Goal: Task Accomplishment & Management: Use online tool/utility

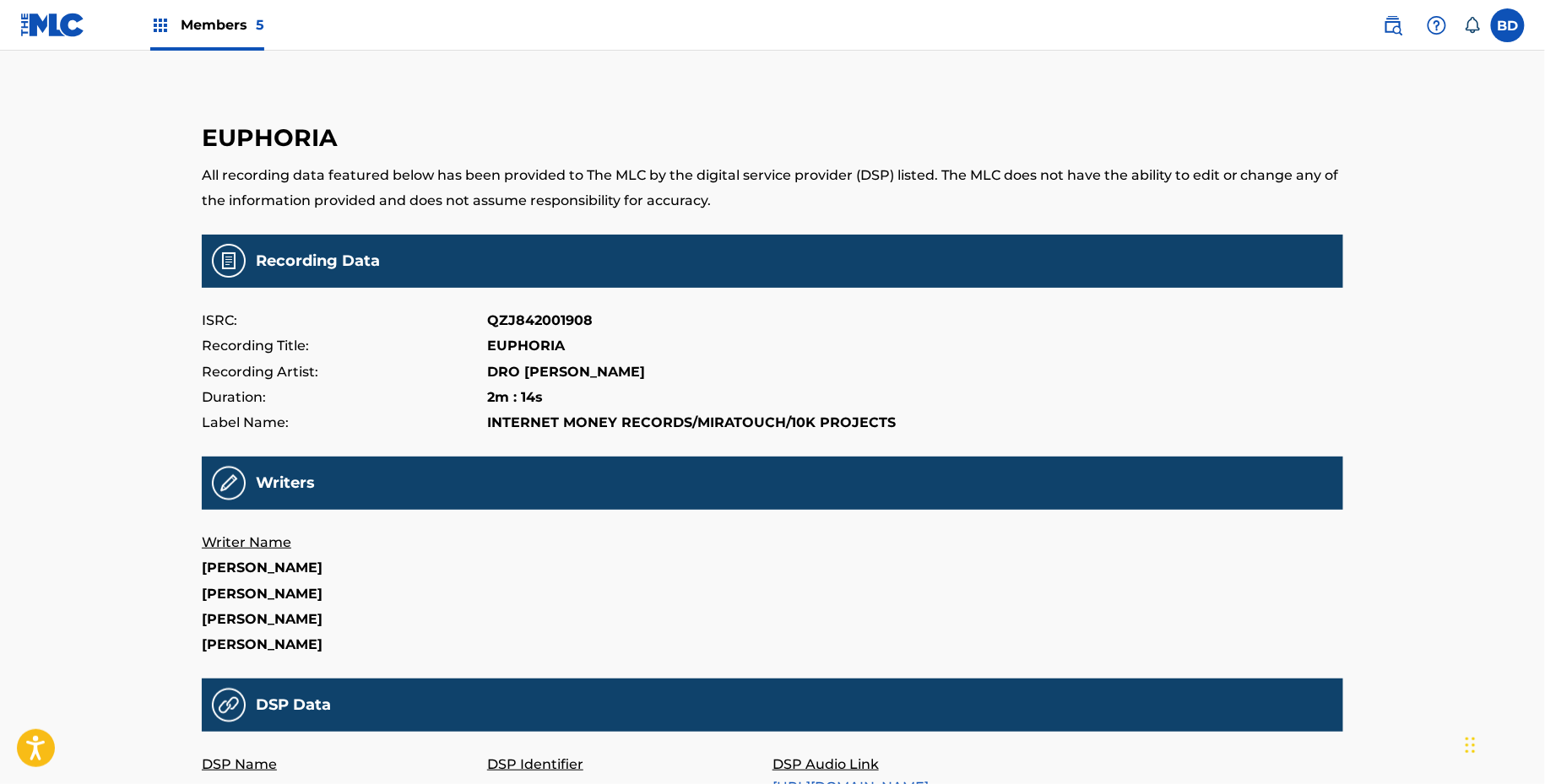
scroll to position [111, 0]
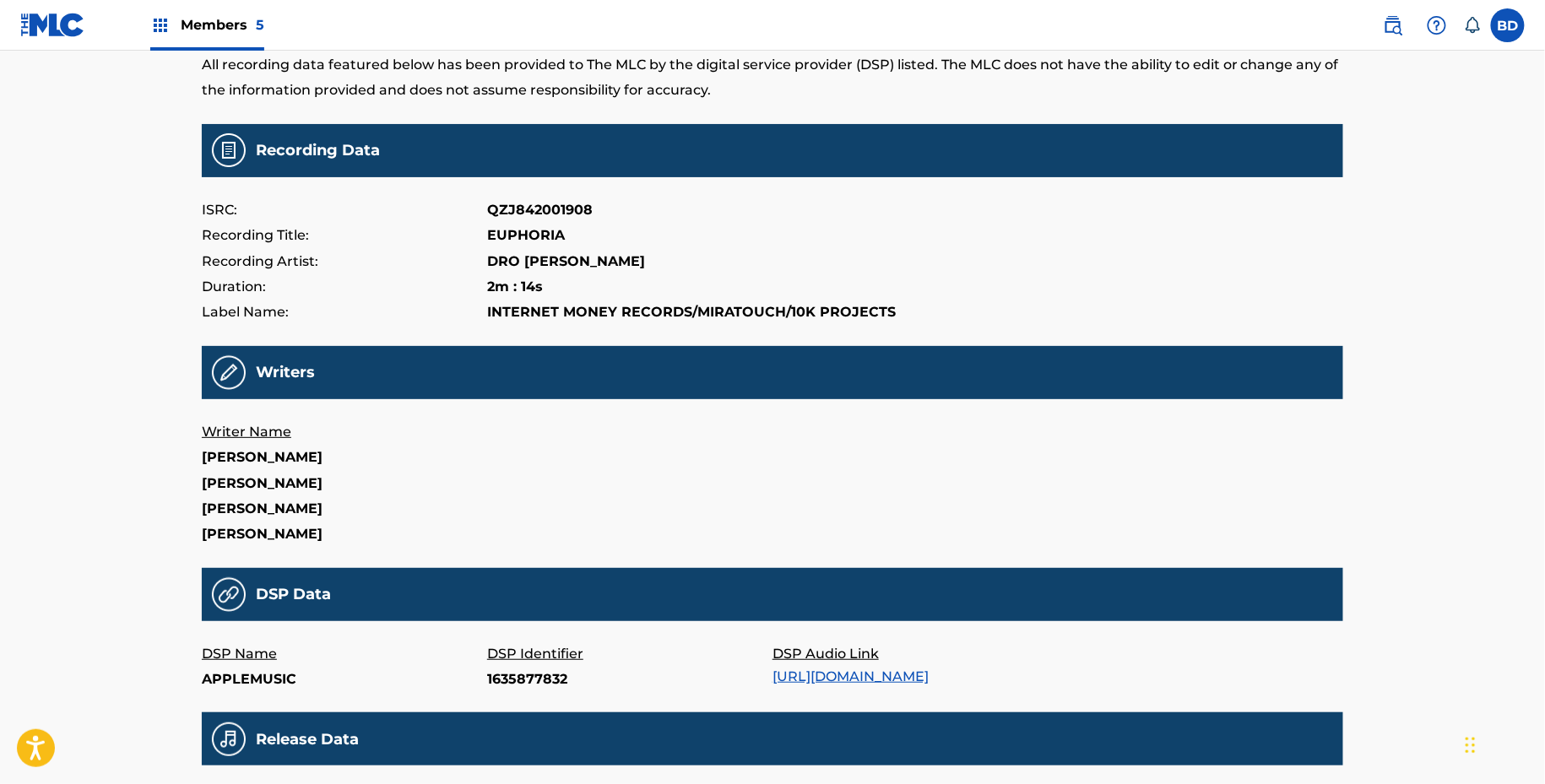
click at [522, 671] on p "1635877832" at bounding box center [630, 680] width 285 height 26
copy p "1635877832"
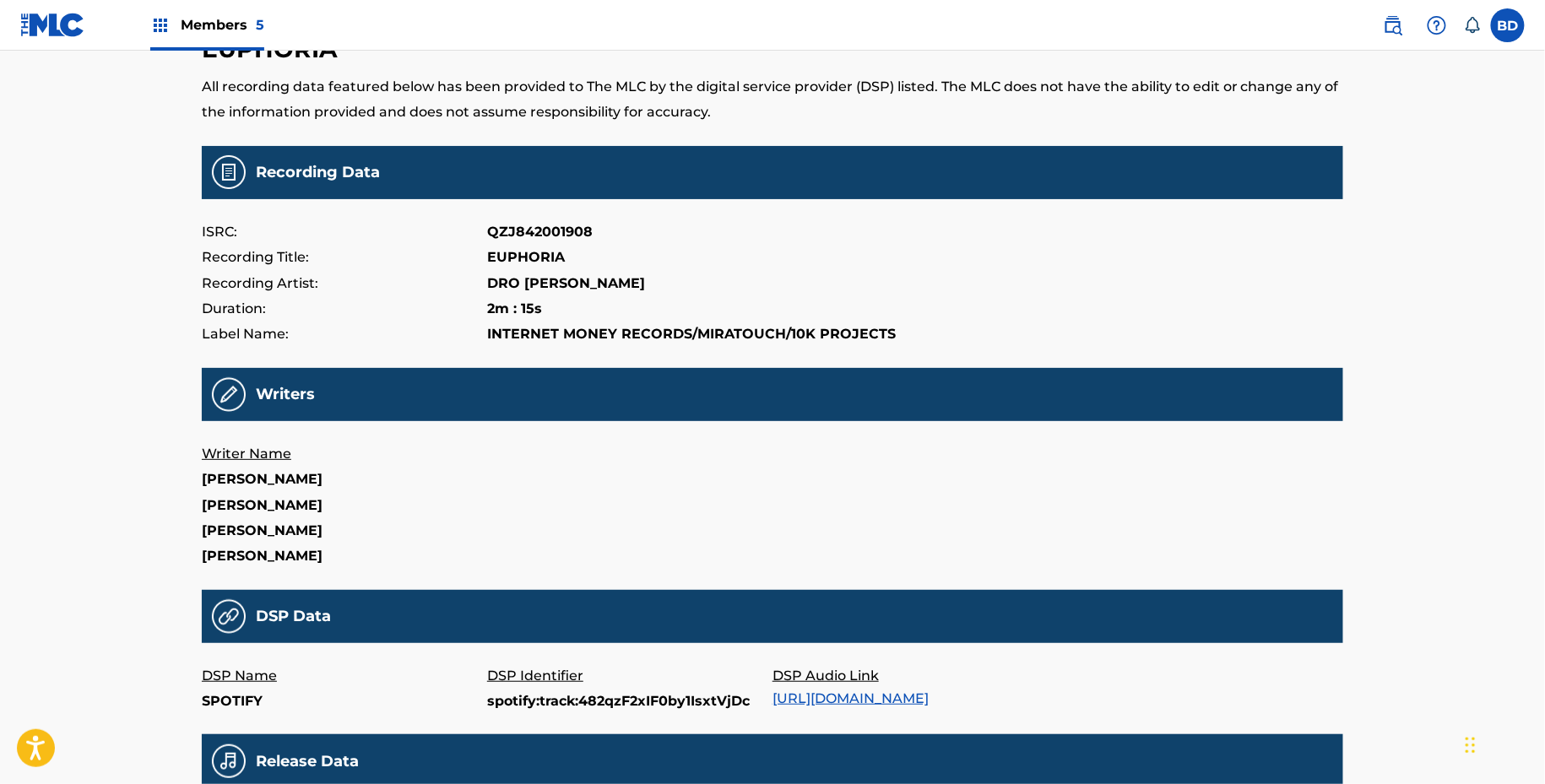
scroll to position [106, 0]
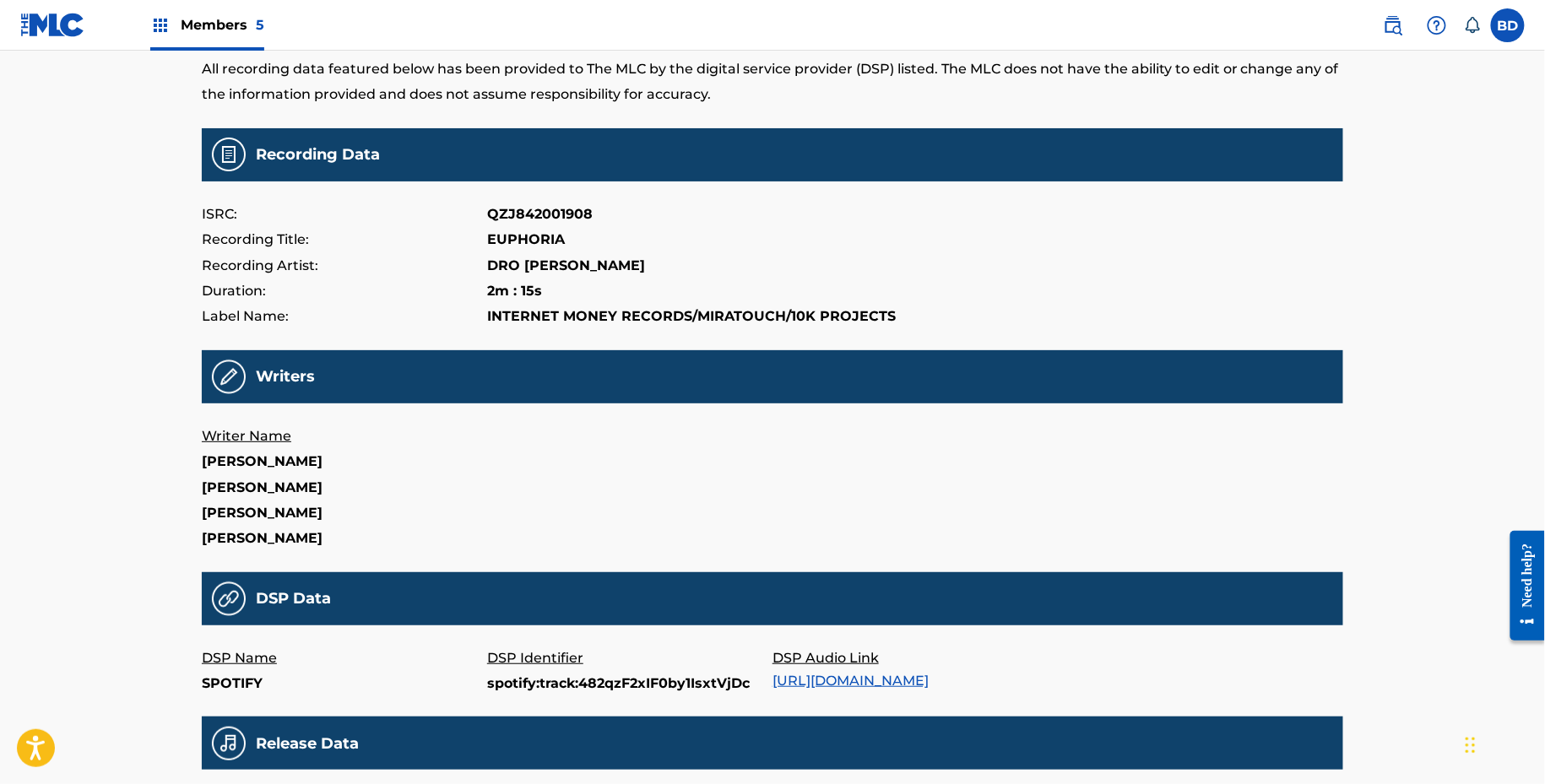
click at [522, 681] on p "spotify:track:482qzF2xIF0by1IsxtVjDc" at bounding box center [630, 683] width 285 height 26
copy p "spotify:track:482qzF2xIF0by1IsxtVjDc"
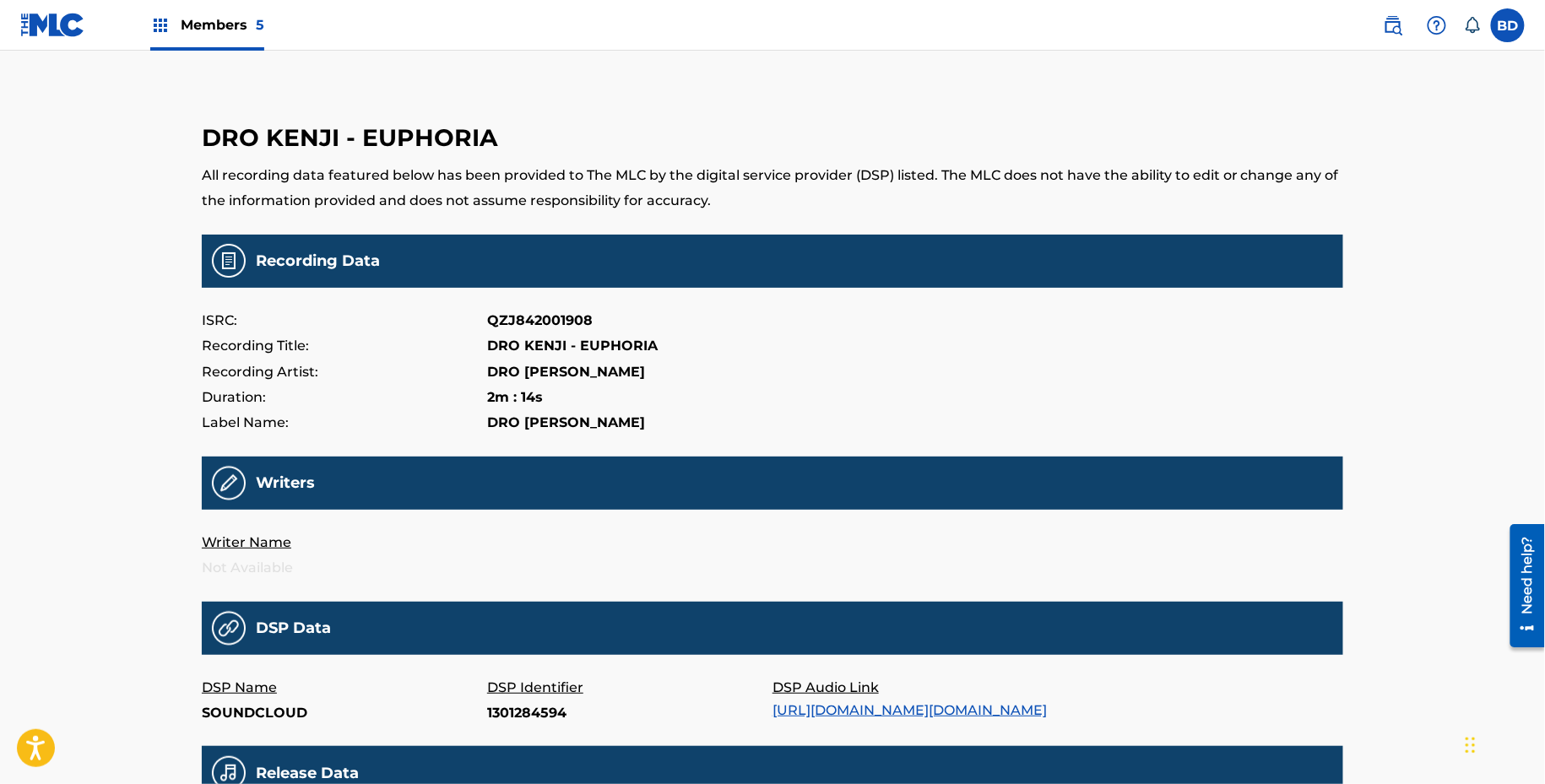
click at [499, 711] on p "1301284594" at bounding box center [630, 714] width 285 height 26
copy p "1301284594"
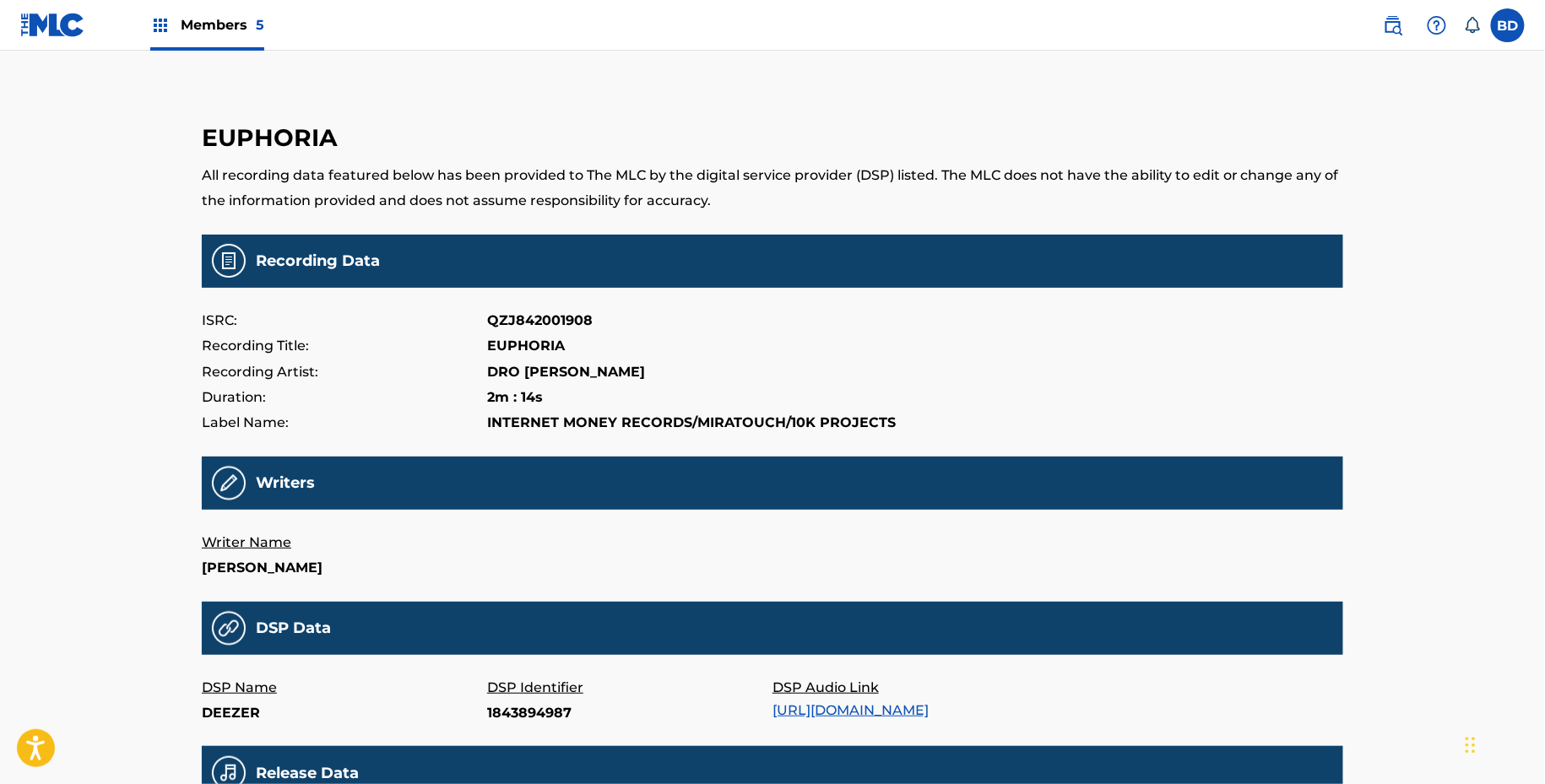
click at [525, 715] on p "1843894987" at bounding box center [630, 714] width 285 height 26
copy p "1843894987"
click at [534, 710] on p "Tra.792031551" at bounding box center [630, 714] width 285 height 26
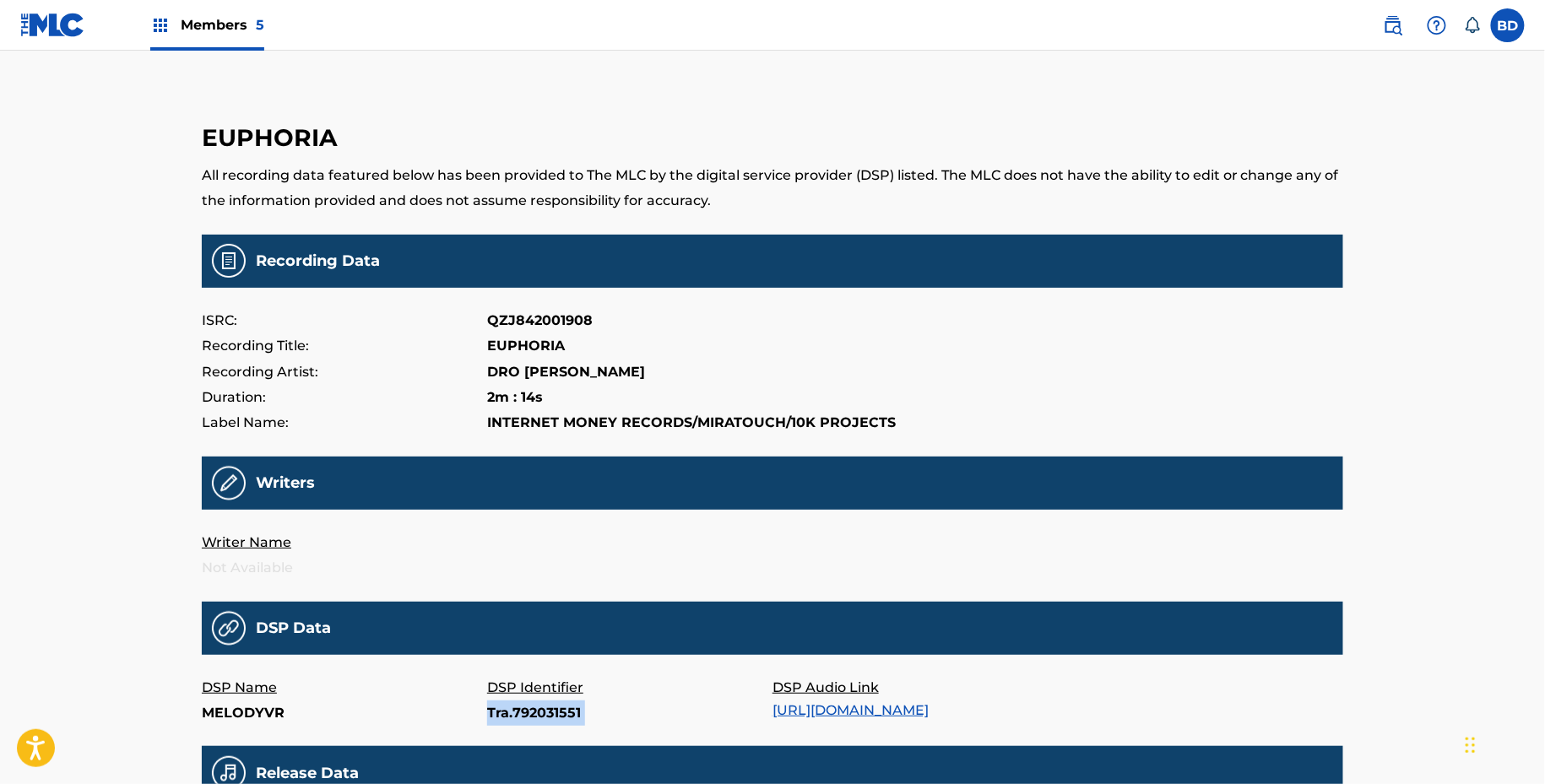
click at [534, 710] on p "Tra.792031551" at bounding box center [630, 714] width 285 height 26
copy p "Tra.792031551"
click at [517, 702] on p "2O-Bfd4Ay_A" at bounding box center [630, 714] width 285 height 26
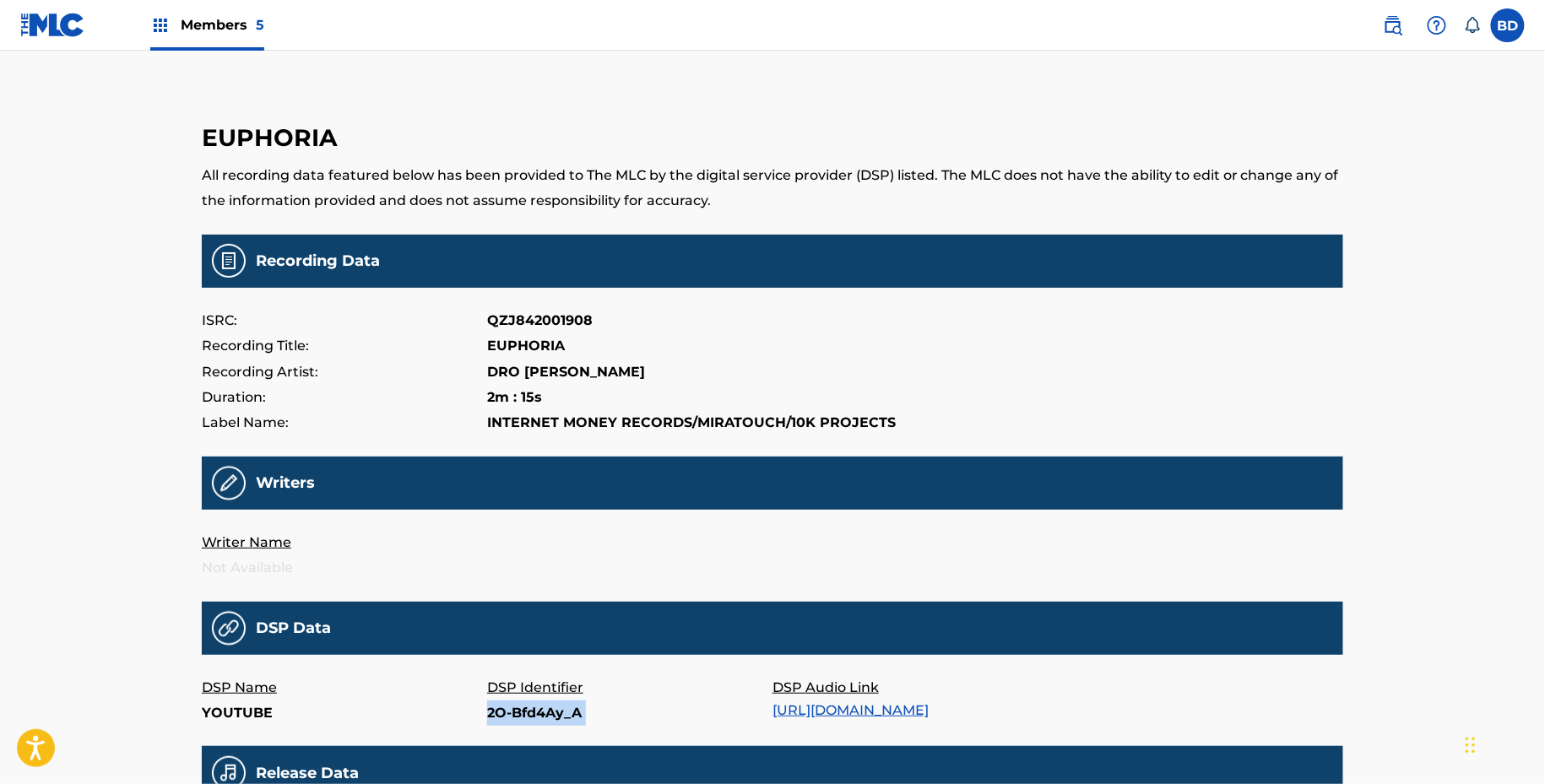
copy p "2O-Bfd4Ay_A"
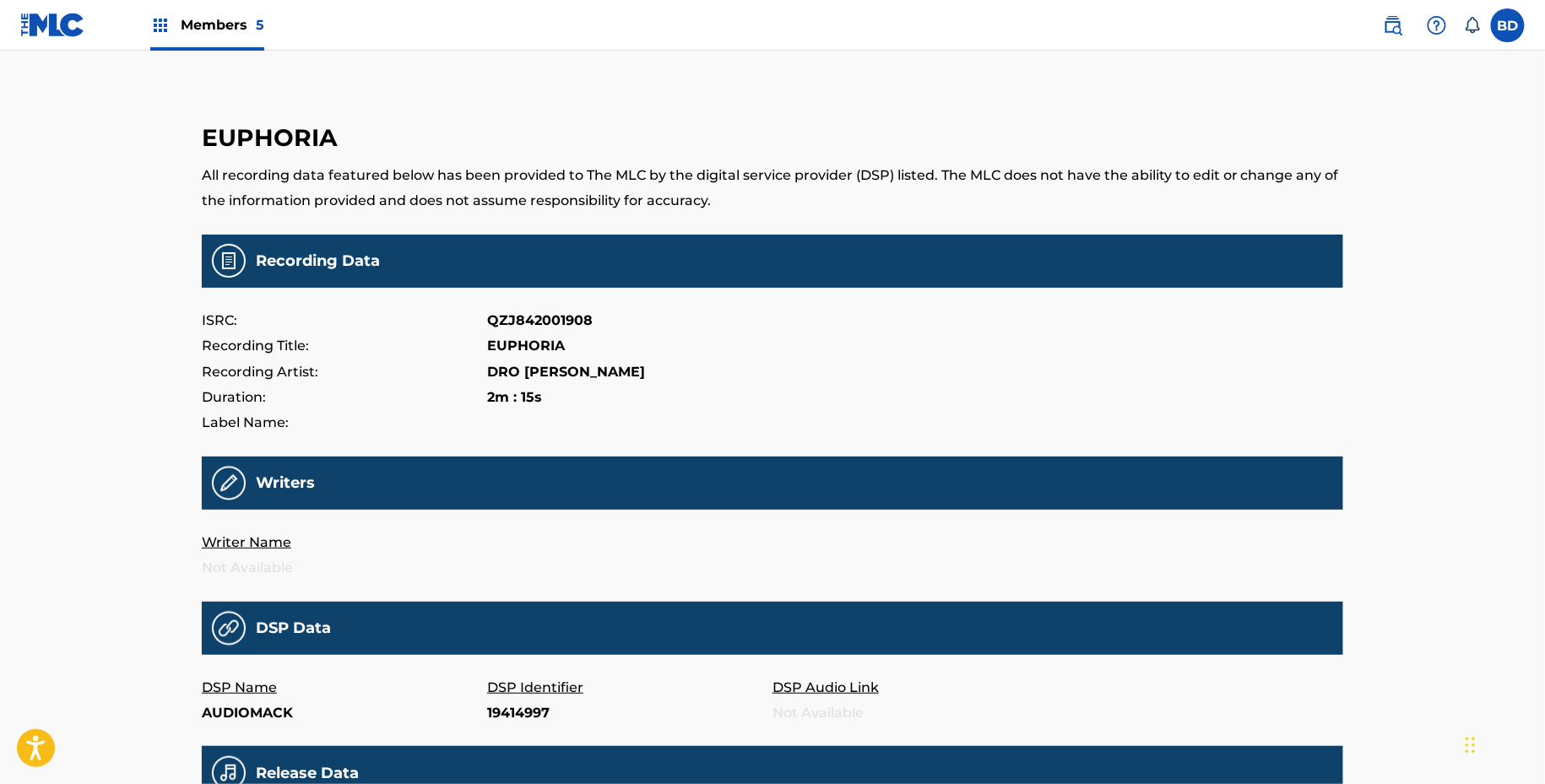
click at [493, 706] on p "19414997" at bounding box center [630, 714] width 285 height 26
copy p "19414997"
click at [532, 715] on p "18307262158" at bounding box center [630, 714] width 285 height 26
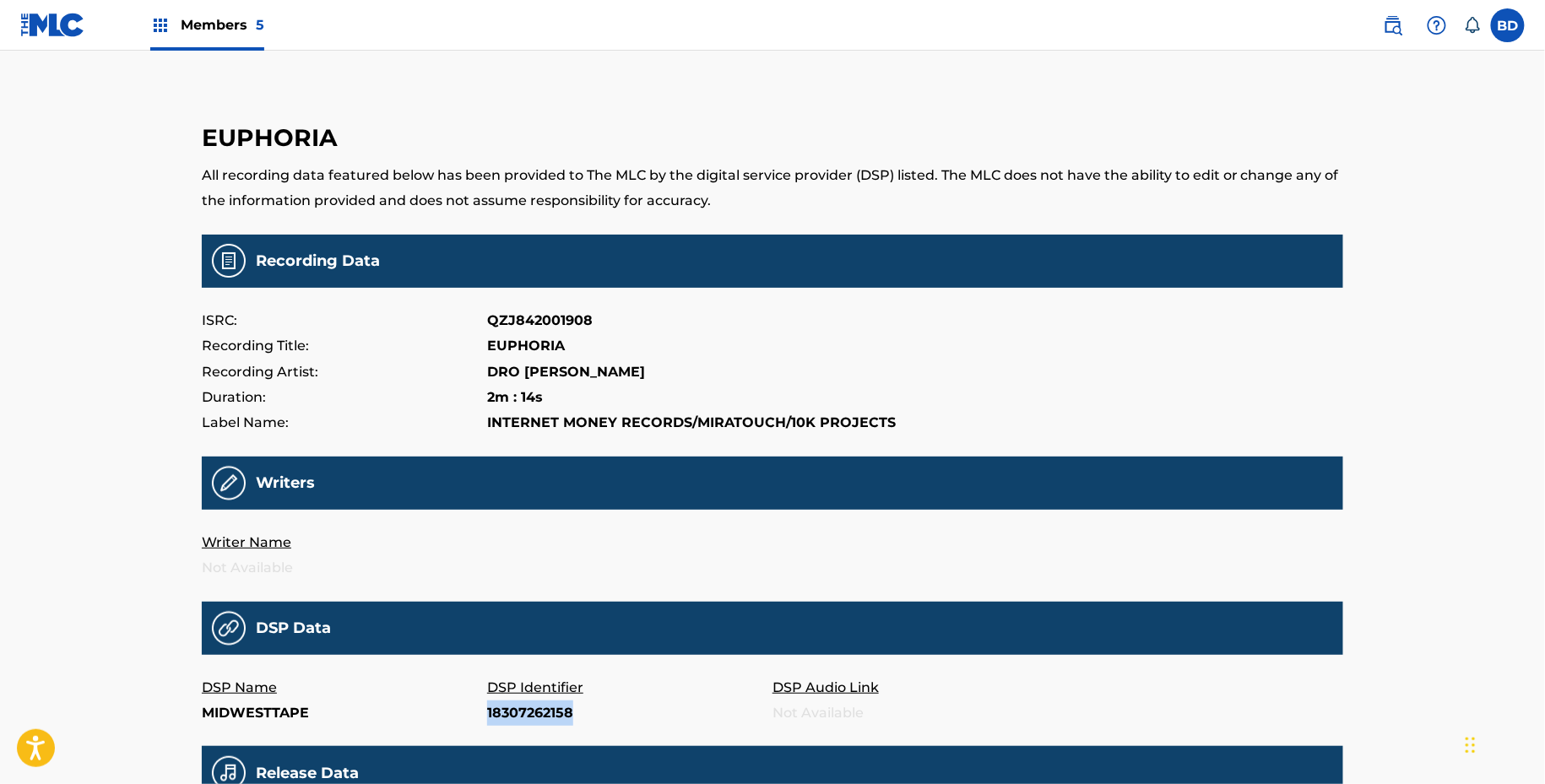
copy p "18307262158"
click at [515, 704] on p "WMG-14717057" at bounding box center [630, 714] width 285 height 26
copy p "WMG-14717057"
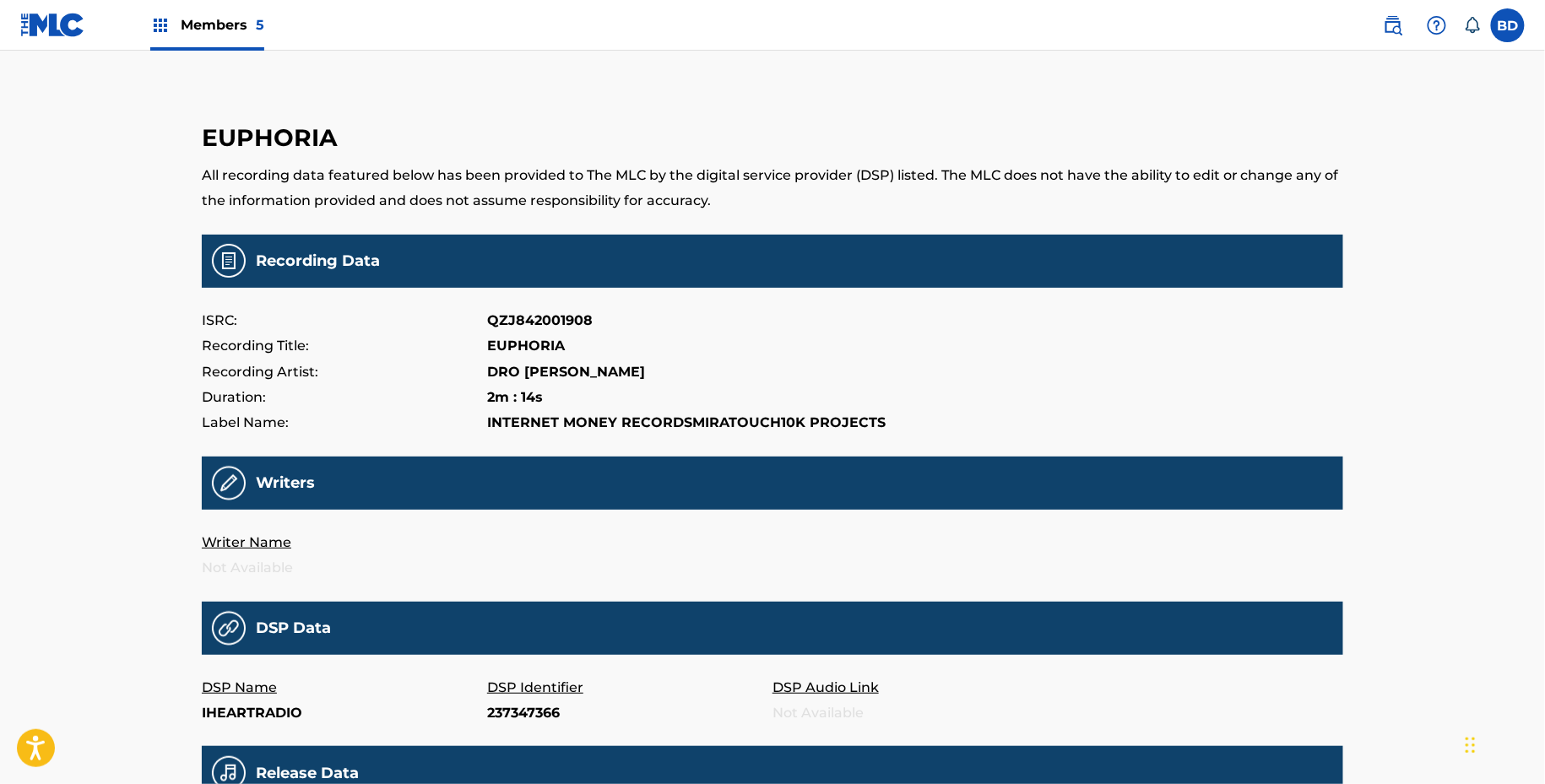
click at [488, 726] on main "EUPHORIA All recording data featured below has been provided to The MLC by the …" at bounding box center [772, 559] width 1142 height 932
click at [517, 705] on p "237347366" at bounding box center [630, 714] width 285 height 26
copy p "237347366"
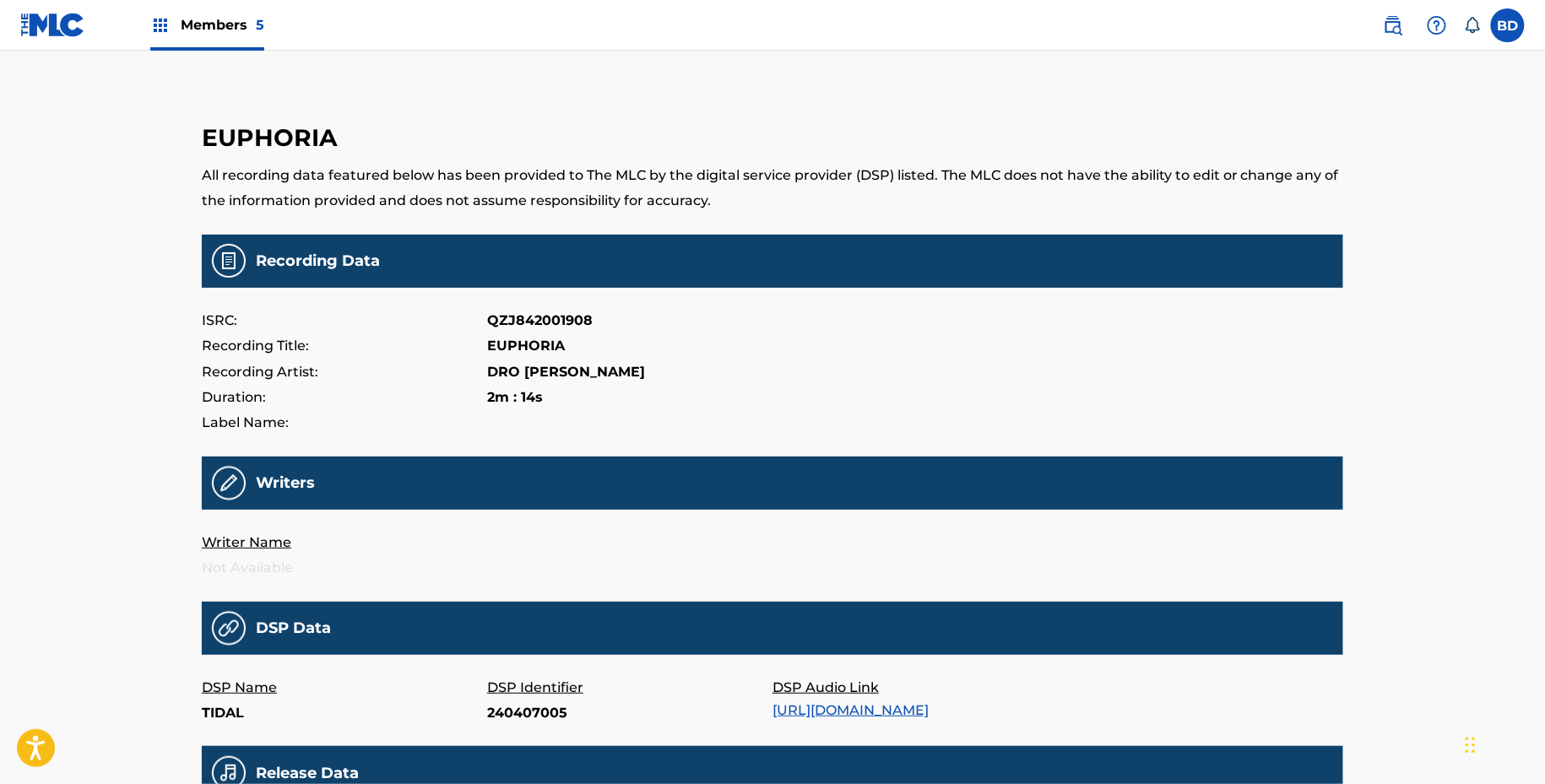
click at [536, 704] on p "240407005" at bounding box center [630, 714] width 285 height 26
copy p "240407005"
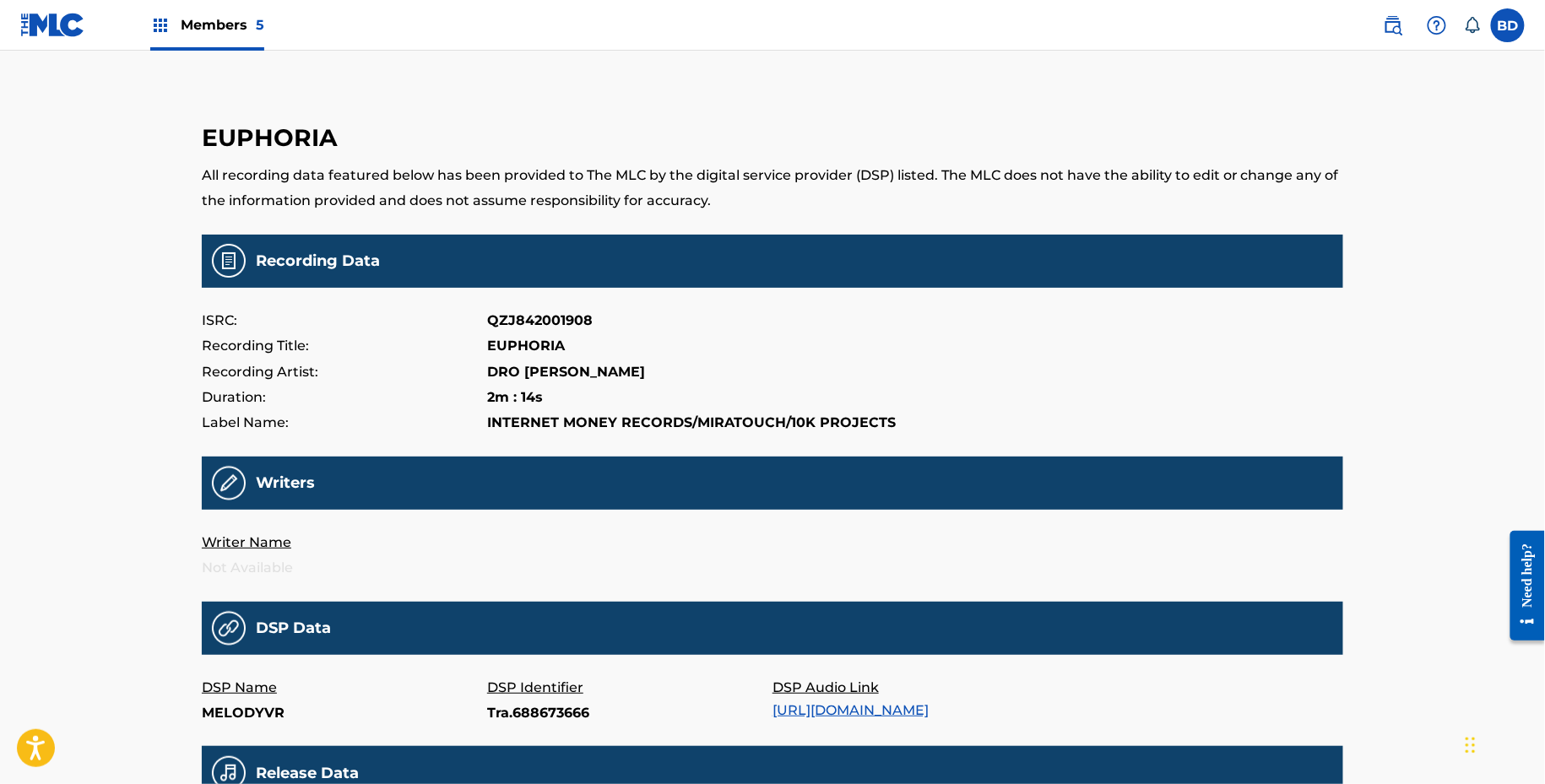
click at [539, 715] on p "Tra.688673666" at bounding box center [630, 714] width 285 height 26
copy p "Tra.688673666"
click at [514, 709] on p "14090278024" at bounding box center [630, 714] width 285 height 26
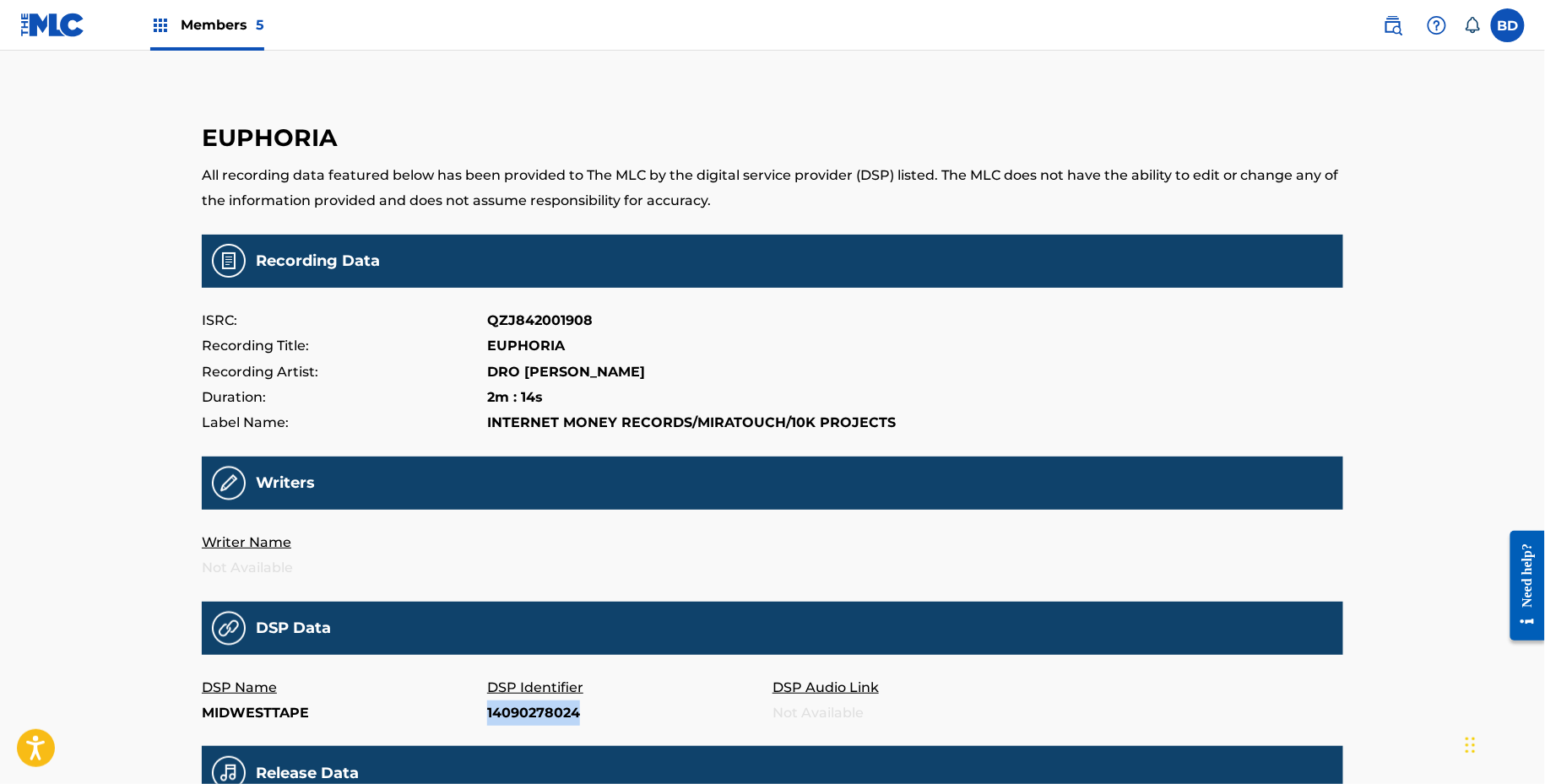
click at [514, 709] on p "14090278024" at bounding box center [630, 714] width 285 height 26
copy p "14090278024"
click at [509, 710] on p "178386220" at bounding box center [630, 714] width 285 height 26
copy p "178386220"
